Goal: Find specific page/section: Find specific page/section

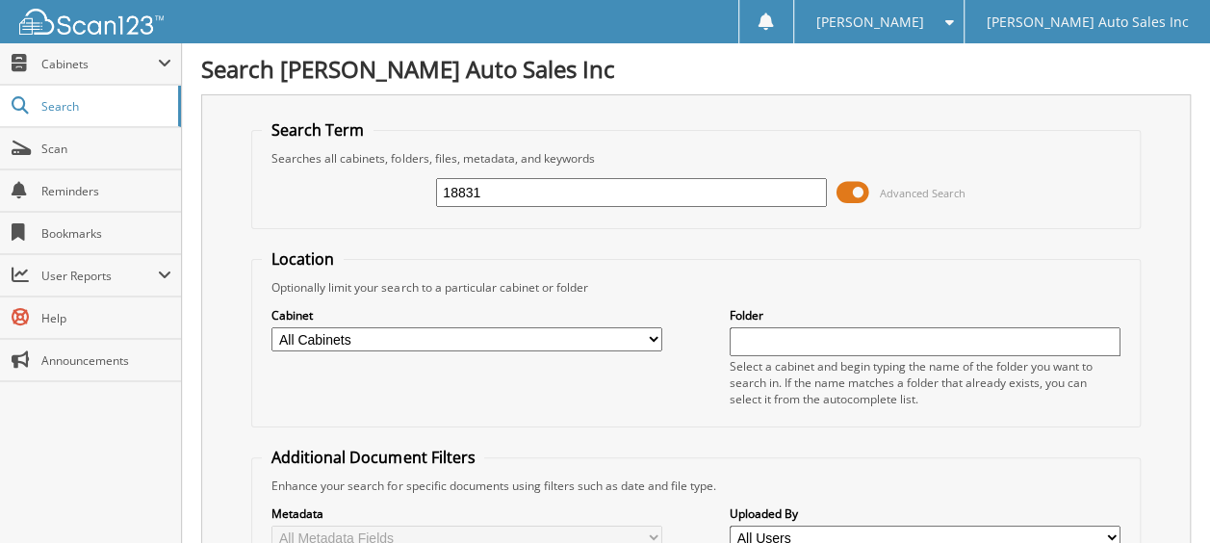
type input "18831"
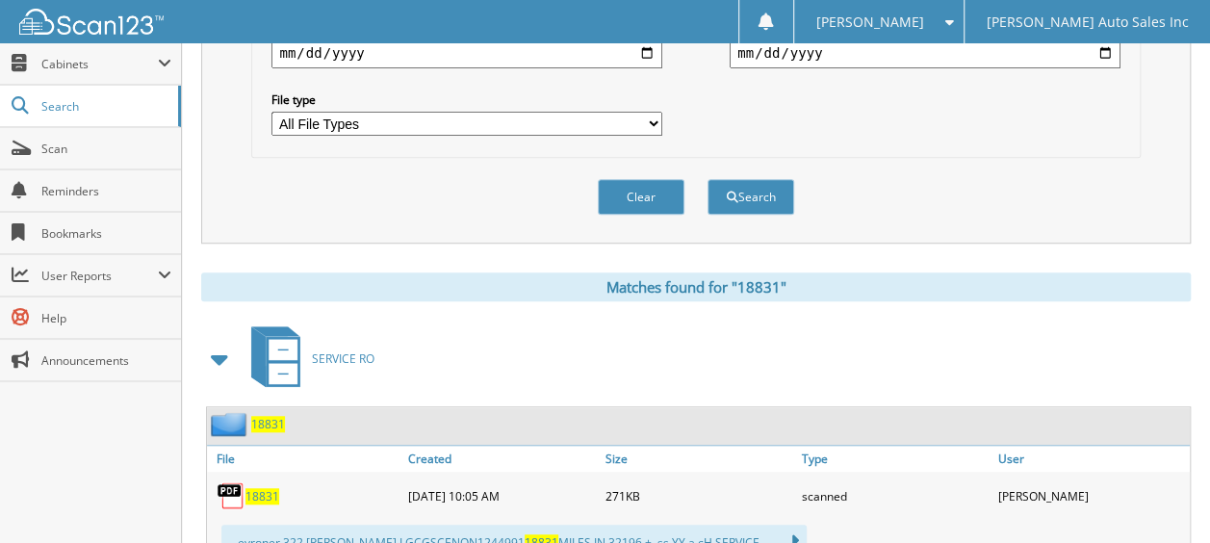
scroll to position [660, 0]
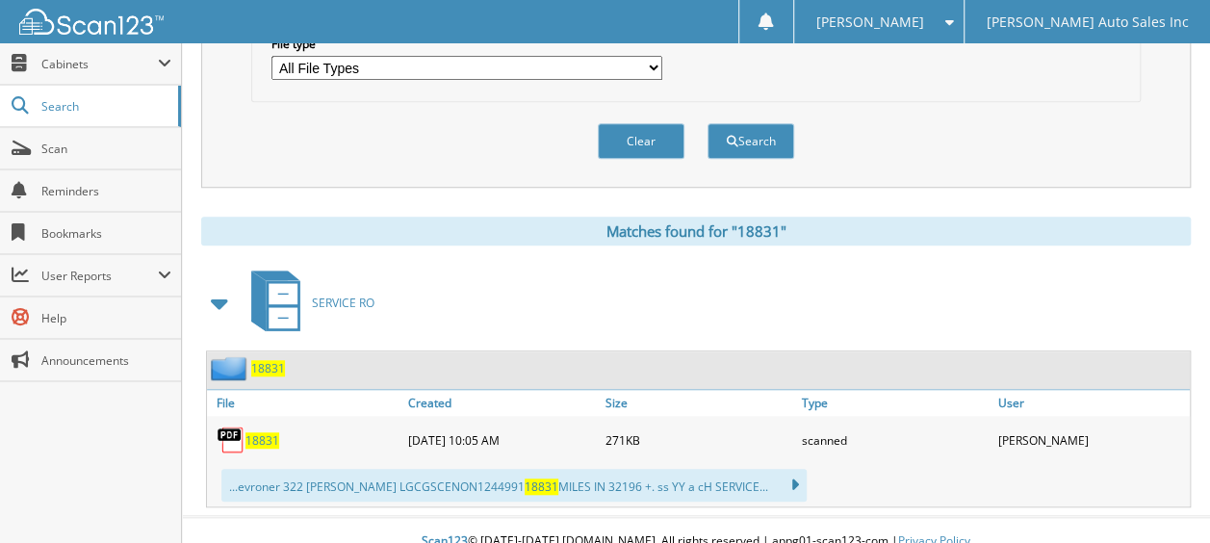
click at [252, 432] on span "18831" at bounding box center [262, 440] width 34 height 16
click at [53, 105] on span "Search" at bounding box center [104, 106] width 127 height 16
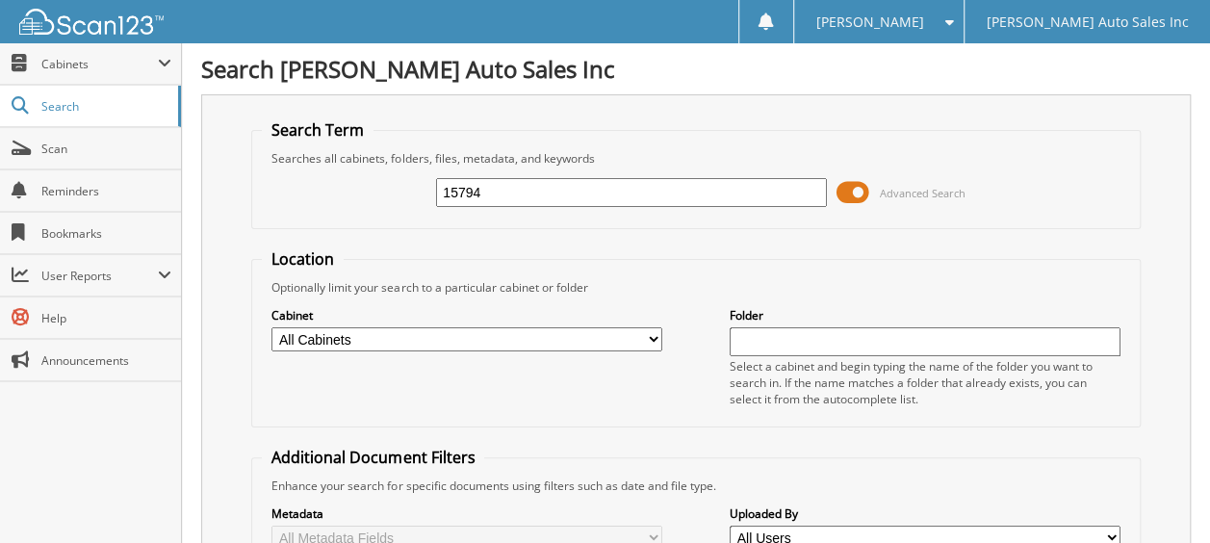
type input "15794"
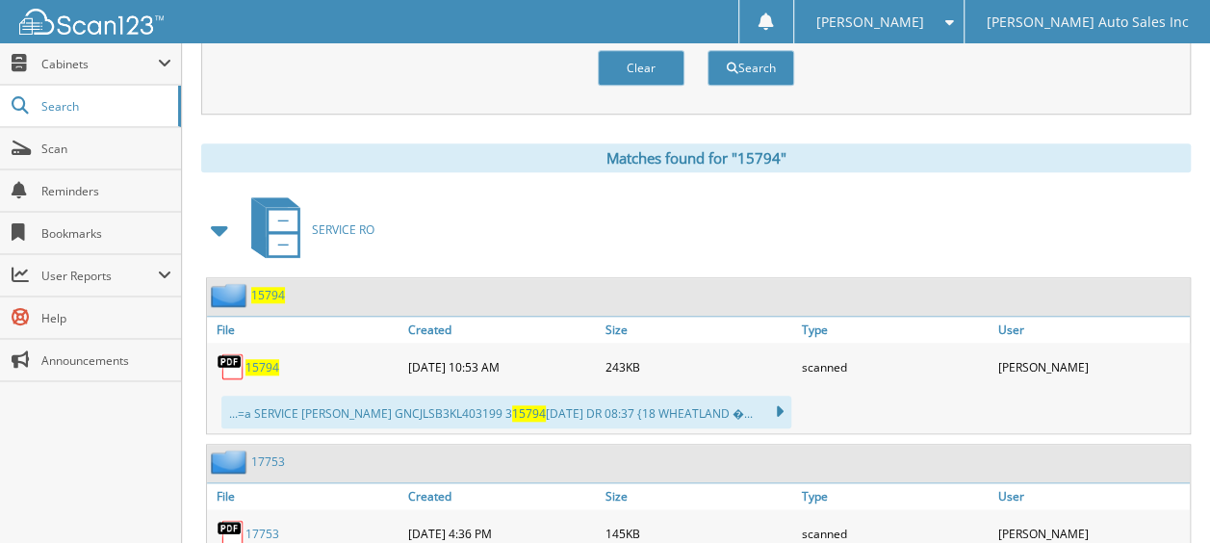
scroll to position [866, 0]
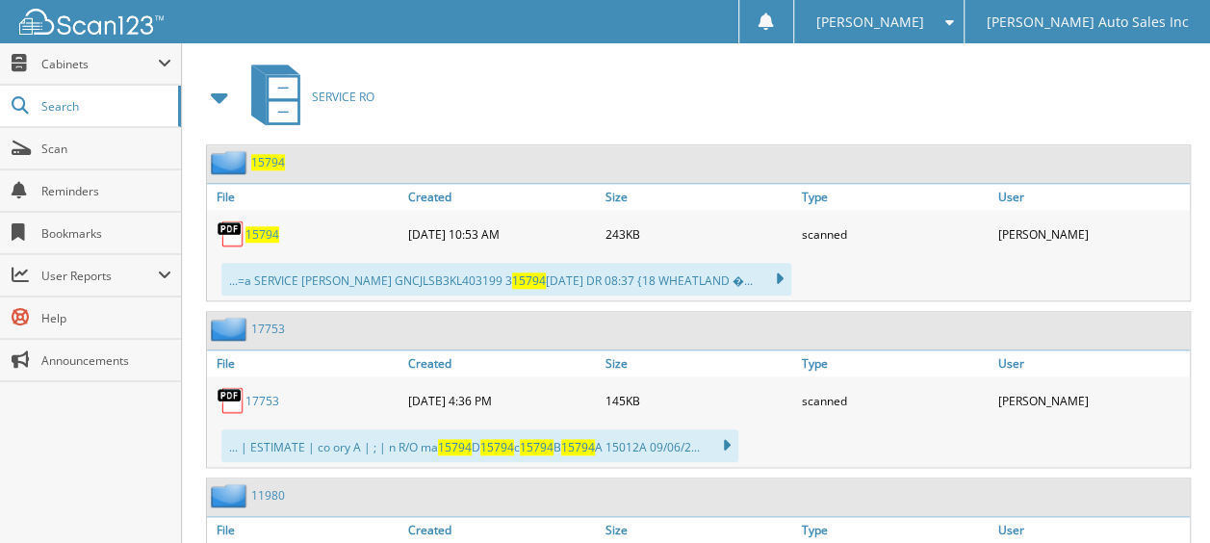
click at [267, 226] on span "15794" at bounding box center [262, 234] width 34 height 16
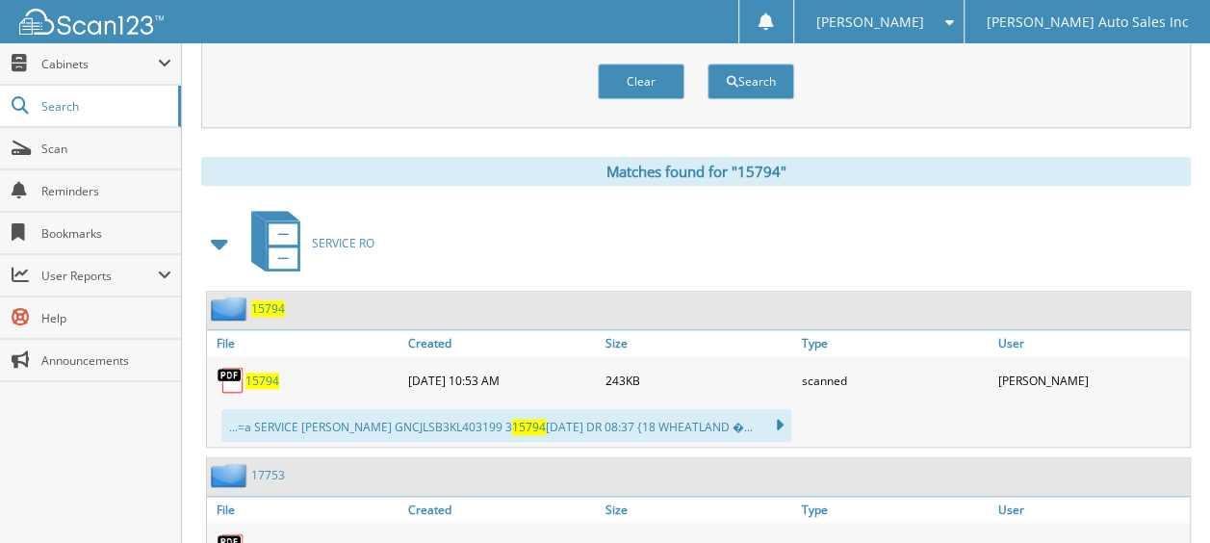
scroll to position [481, 0]
